Goal: Find specific page/section: Find specific page/section

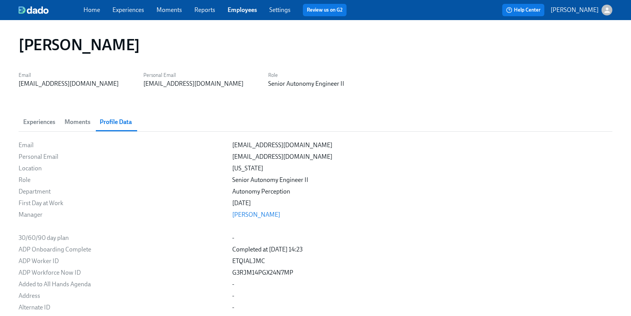
click at [233, 13] on link "Employees" at bounding box center [242, 9] width 29 height 7
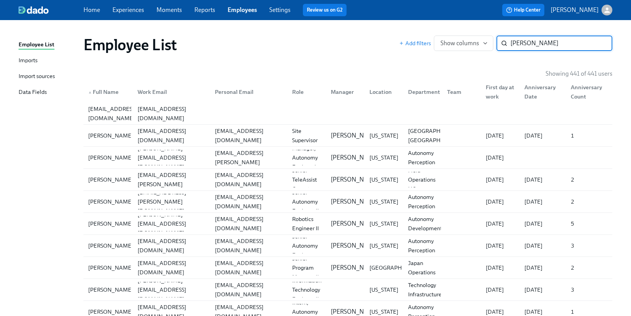
type input "[PERSON_NAME]"
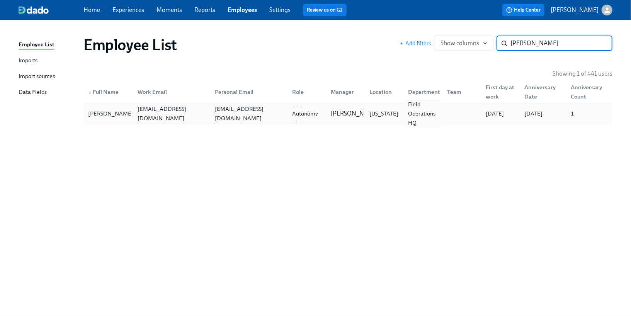
click at [416, 118] on div "Field Operations HQ" at bounding box center [423, 114] width 36 height 28
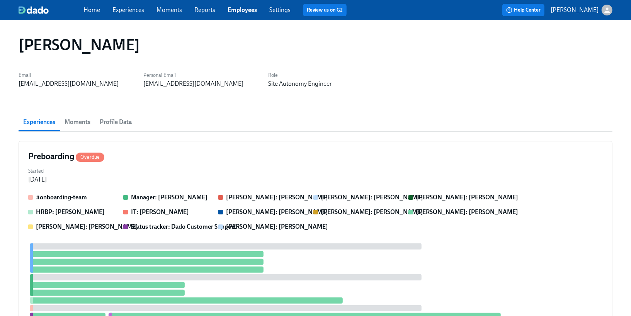
click at [124, 117] on span "Profile Data" at bounding box center [116, 122] width 32 height 11
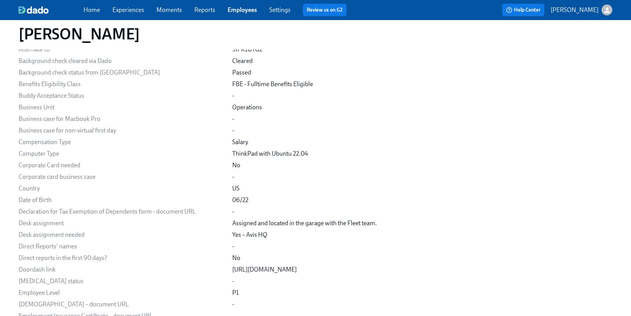
scroll to position [258, 0]
drag, startPoint x: 311, startPoint y: 270, endPoint x: 208, endPoint y: 270, distance: 102.4
click at [232, 270] on div "[URL][DOMAIN_NAME]" at bounding box center [422, 270] width 380 height 9
copy div "[URL][DOMAIN_NAME]"
click at [234, 14] on span "Employees" at bounding box center [242, 10] width 29 height 9
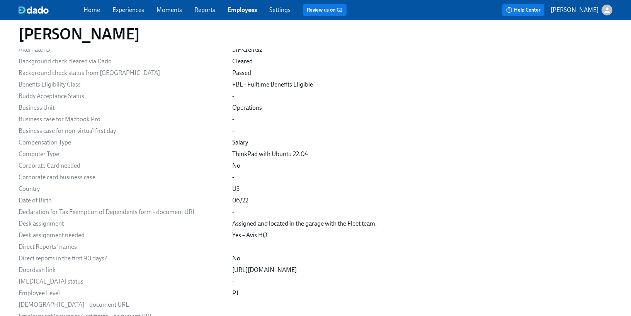
click at [242, 10] on link "Employees" at bounding box center [242, 9] width 29 height 7
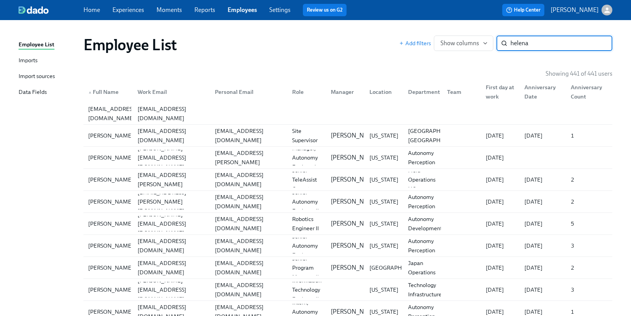
type input "helena"
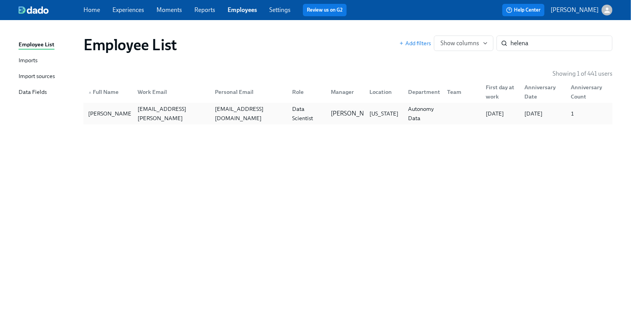
click at [278, 121] on div "[EMAIL_ADDRESS][DOMAIN_NAME]" at bounding box center [247, 113] width 77 height 15
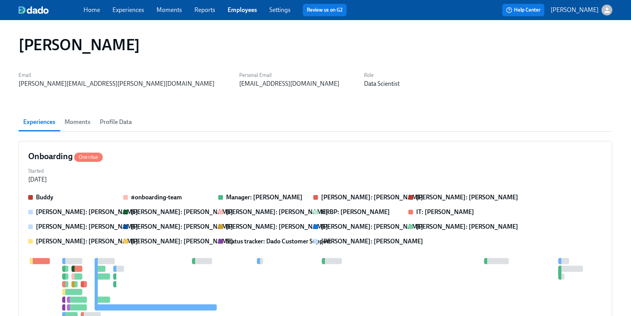
click at [123, 128] on button "Profile Data" at bounding box center [115, 122] width 41 height 19
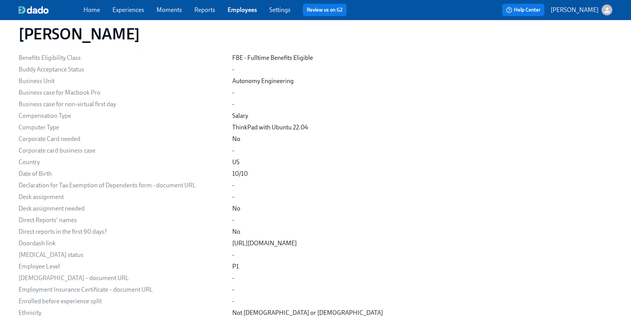
scroll to position [296, 0]
